Goal: Find specific page/section: Find specific page/section

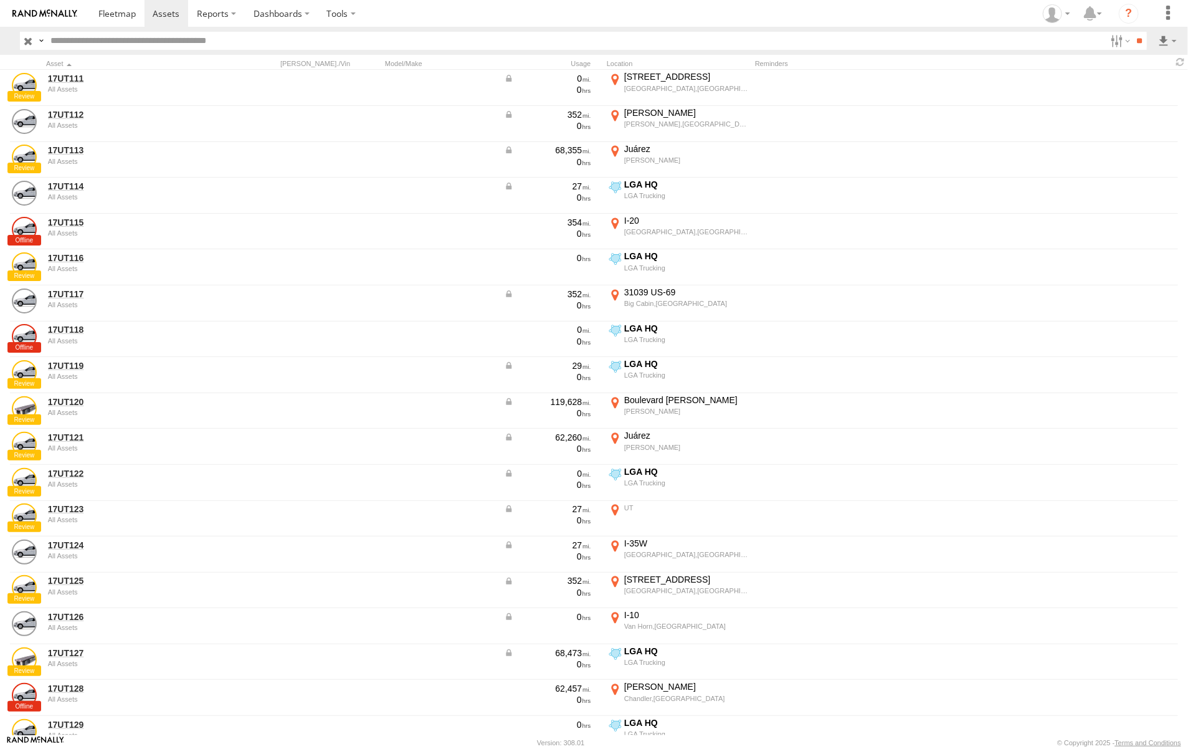
click at [0, 0] on label "×" at bounding box center [0, 0] width 0 height 0
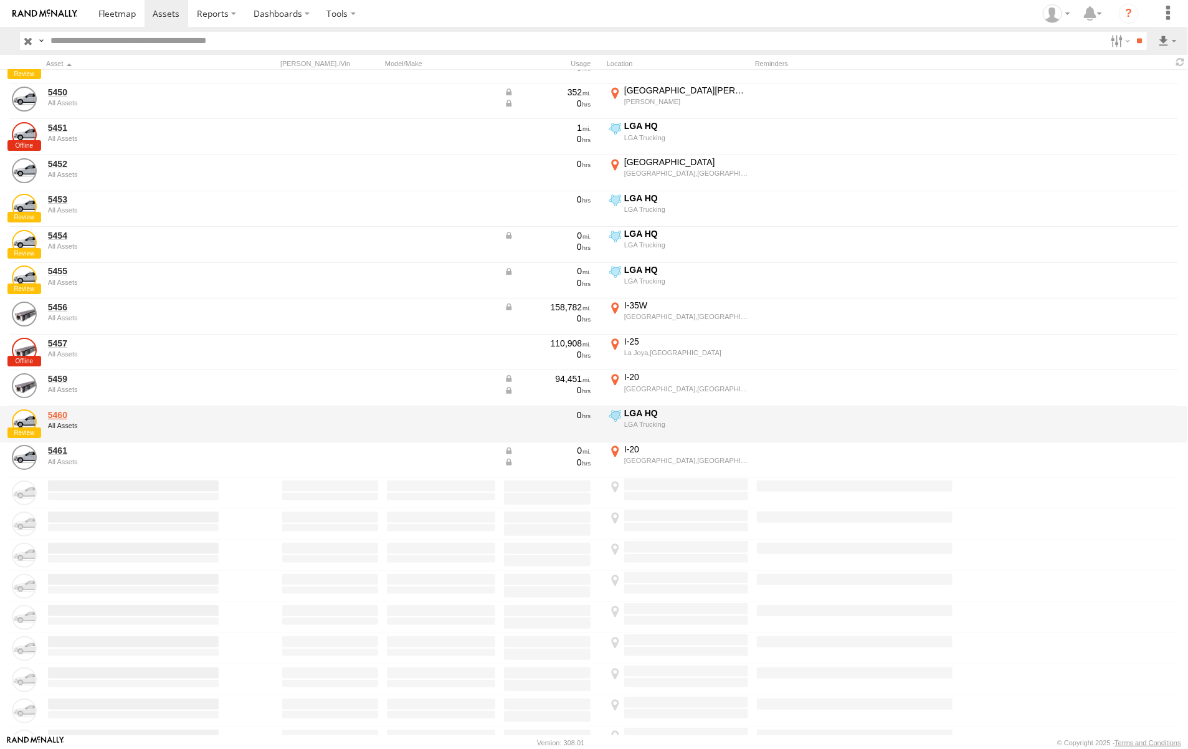
scroll to position [1921, 0]
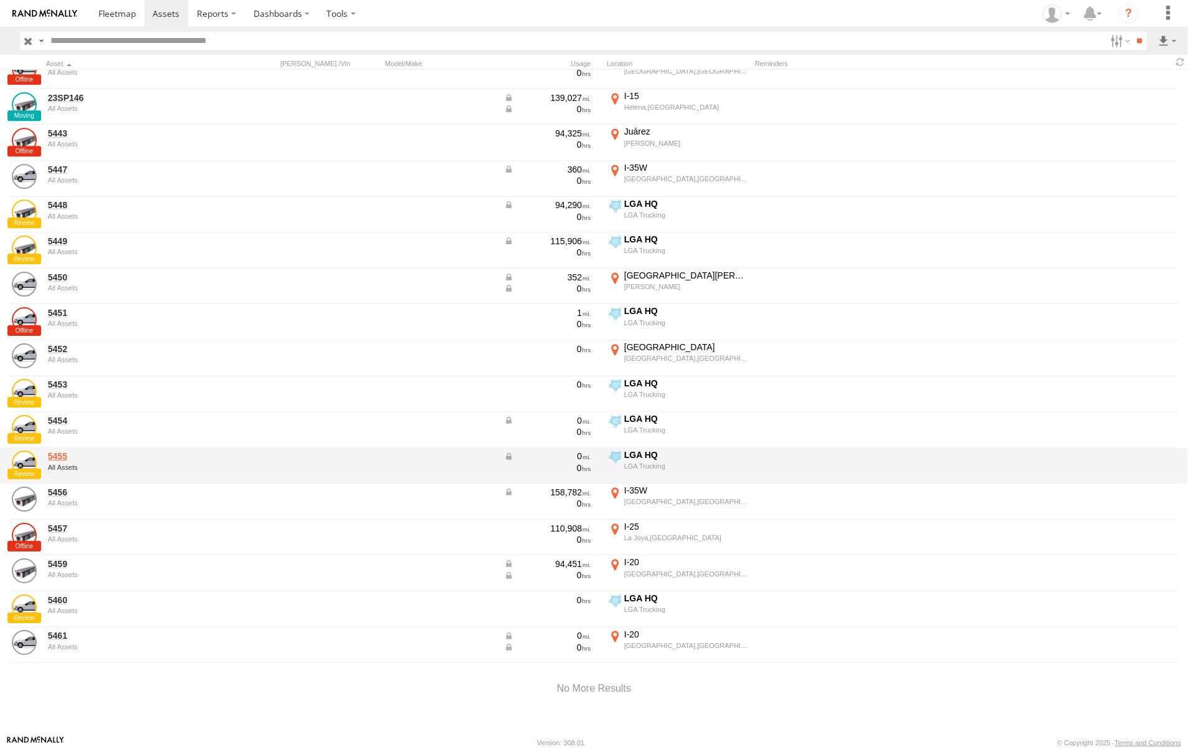
click at [77, 456] on link "5455" at bounding box center [133, 455] width 171 height 11
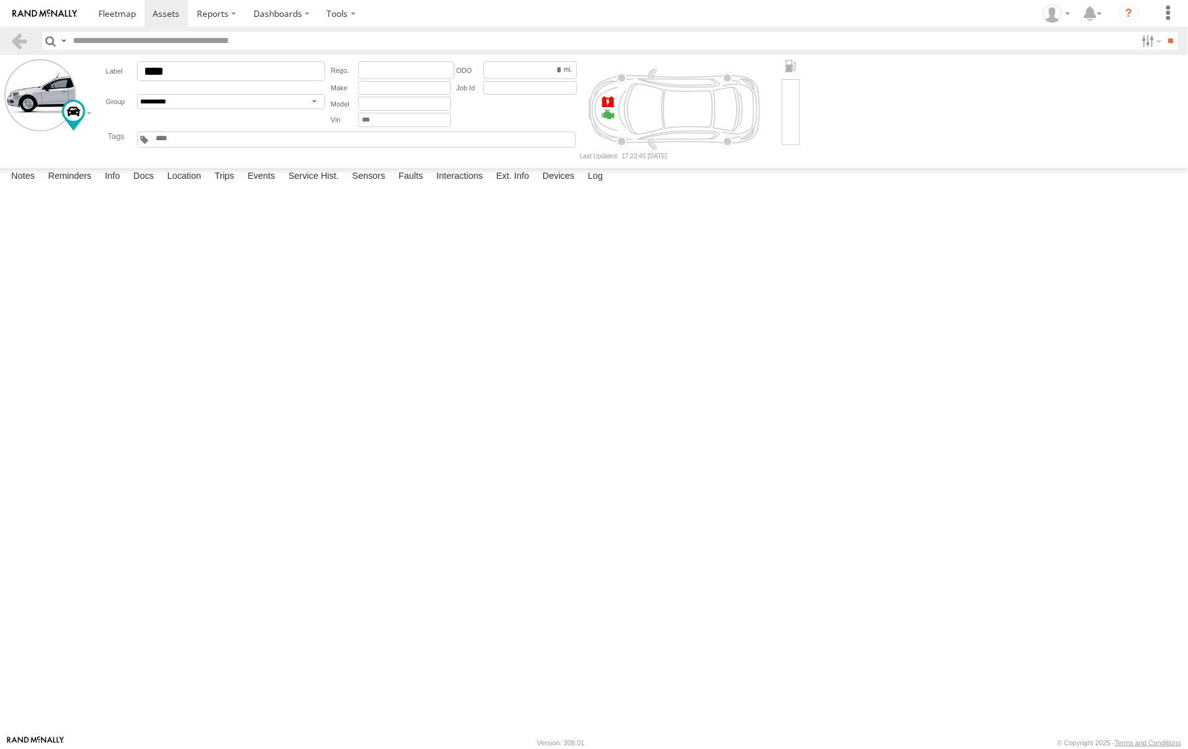
drag, startPoint x: 234, startPoint y: 332, endPoint x: 133, endPoint y: 330, distance: 101.5
click at [0, 0] on div "NEW DEVICE # 015910001357964 [PERSON_NAME]" at bounding box center [0, 0] width 0 height 0
click at [0, 0] on div "[PERSON_NAME]" at bounding box center [0, 0] width 0 height 0
click at [0, 0] on div "[DATE] 10:26 08/26/2025 deleted "new" from label # [PERSON_NAME] Complete [DATE…" at bounding box center [0, 0] width 0 height 0
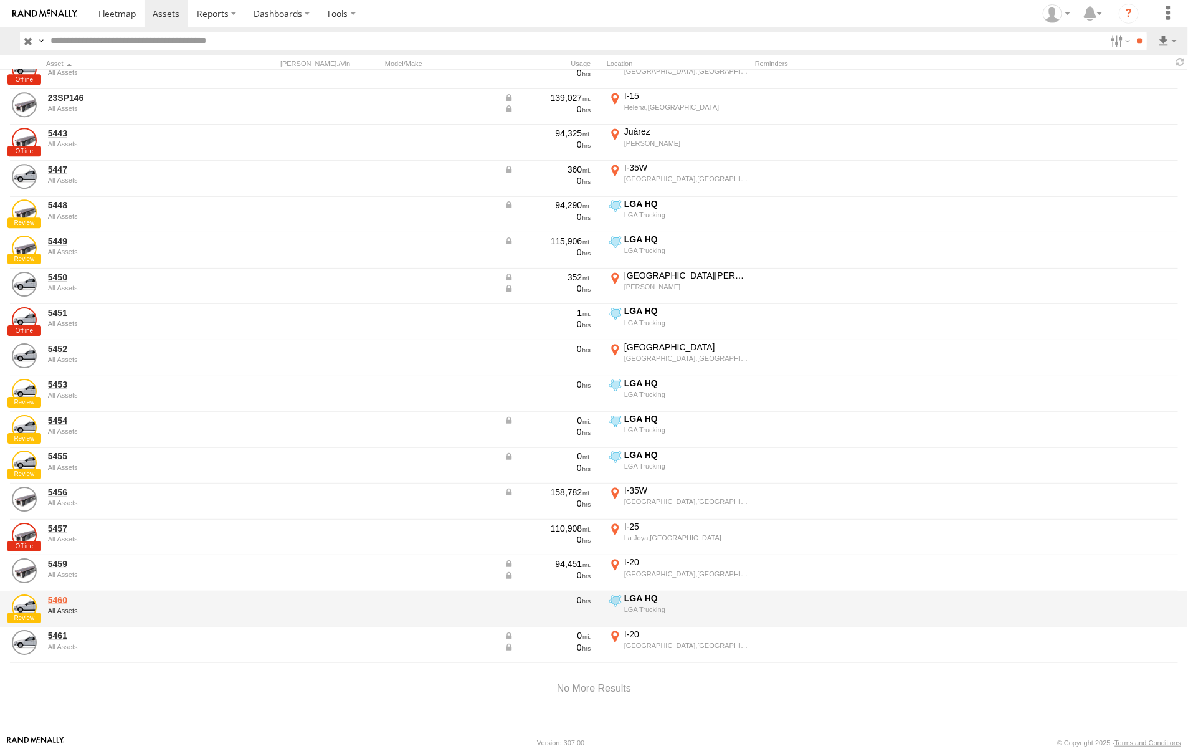
scroll to position [1921, 0]
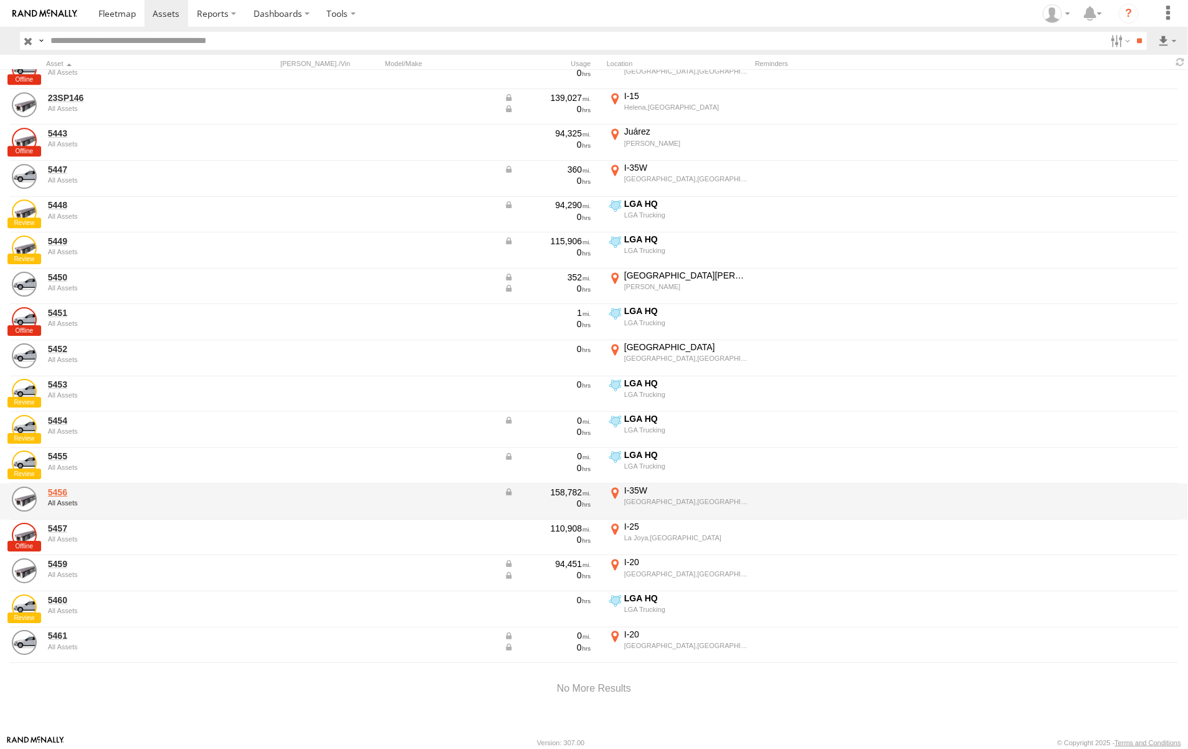
click at [57, 486] on link "5456" at bounding box center [133, 491] width 171 height 11
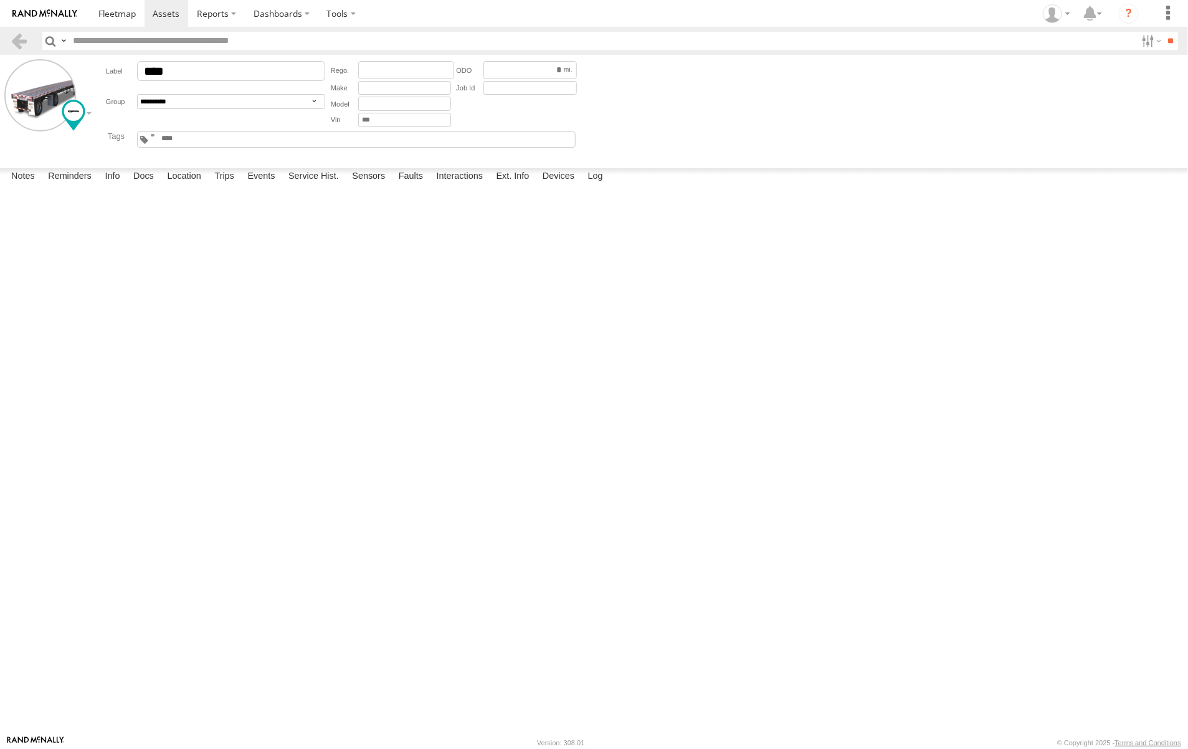
click at [0, 0] on textarea at bounding box center [0, 0] width 0 height 0
